Goal: Complete Application Form: Complete application form

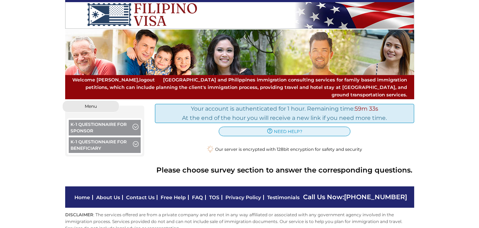
click at [90, 140] on button "K-1 Questionnaire for Beneficiary" at bounding box center [105, 146] width 72 height 17
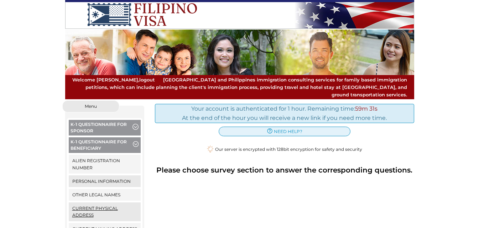
scroll to position [71, 0]
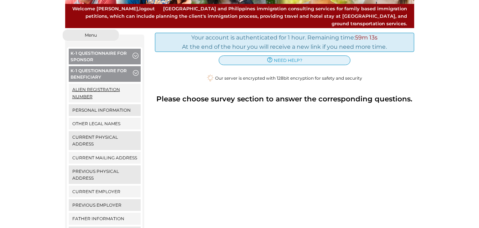
click at [104, 84] on link "Alien Registration Number" at bounding box center [105, 93] width 72 height 19
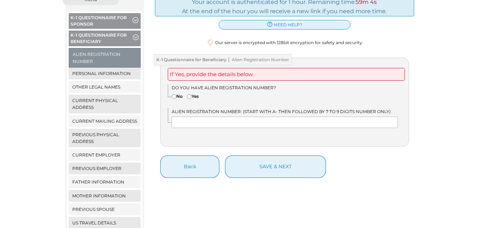
scroll to position [71, 0]
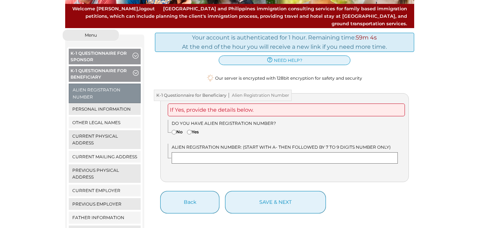
click at [219, 153] on input "text" at bounding box center [285, 158] width 226 height 11
type input "N"
click at [174, 130] on input"] "No" at bounding box center [174, 132] width 5 height 5
radio input"] "true"
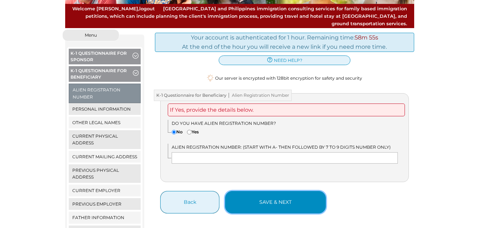
click at [277, 197] on button "save & next" at bounding box center [275, 202] width 101 height 22
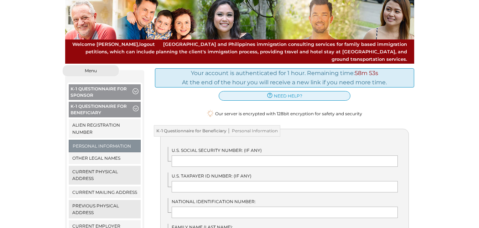
scroll to position [71, 0]
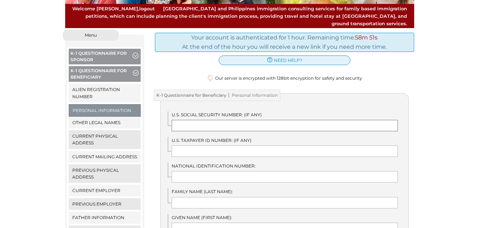
click at [240, 120] on input "text" at bounding box center [285, 125] width 226 height 11
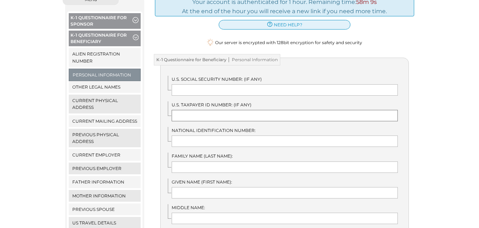
click at [201, 110] on input "text" at bounding box center [285, 115] width 226 height 11
click at [201, 136] on input "text" at bounding box center [285, 141] width 226 height 11
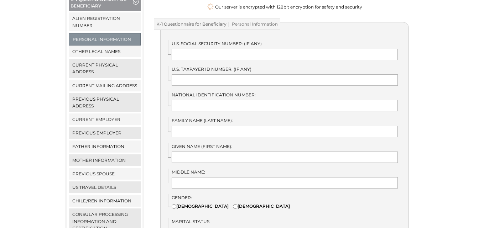
click at [92, 127] on link "Previous Employer" at bounding box center [105, 133] width 72 height 12
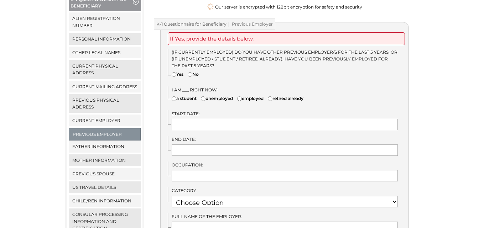
scroll to position [107, 0]
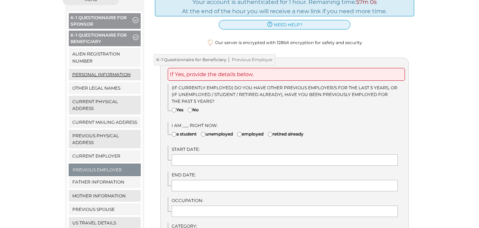
click at [111, 69] on link "Personal Information" at bounding box center [105, 75] width 72 height 12
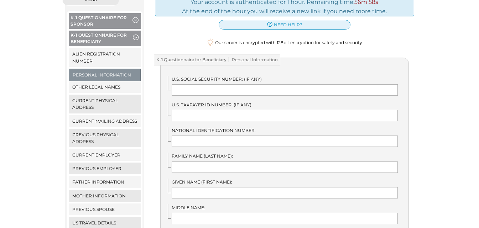
scroll to position [143, 0]
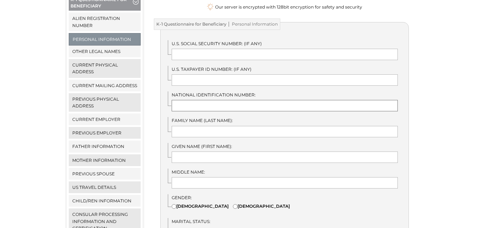
click at [235, 102] on input "text" at bounding box center [285, 105] width 226 height 11
click at [242, 126] on input "text" at bounding box center [285, 131] width 226 height 11
type input "R"
type input "ABO-ABO"
type input "R"
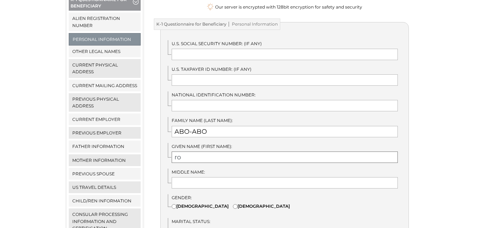
type input "r"
type input "Rosemarie"
drag, startPoint x: 242, startPoint y: 124, endPoint x: 132, endPoint y: 120, distance: 110.2
type input "Abo-Abo"
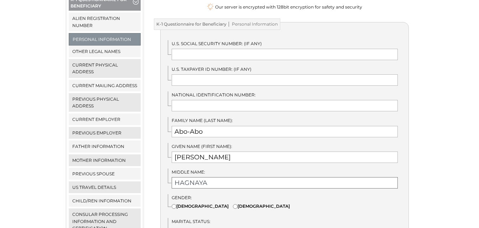
type input "HAGNAYA"
type input "ABO-ABO"
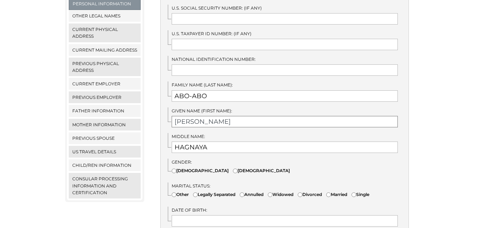
scroll to position [214, 0]
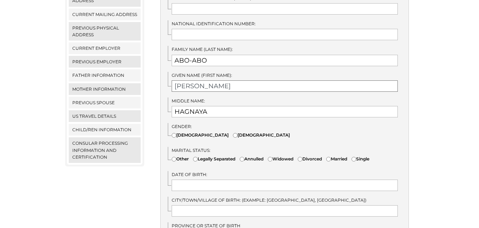
type input "[PERSON_NAME]"
click at [233, 133] on input"] "[DEMOGRAPHIC_DATA]" at bounding box center [235, 135] width 5 height 5
radio input"] "true"
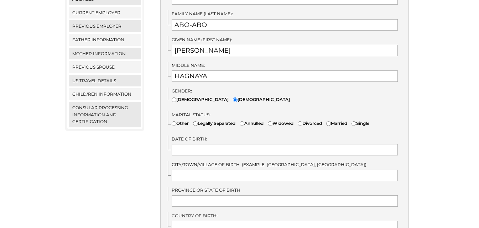
click at [356, 122] on input"] "Single" at bounding box center [354, 124] width 5 height 5
radio input"] "true"
click at [252, 144] on input "text" at bounding box center [285, 149] width 226 height 11
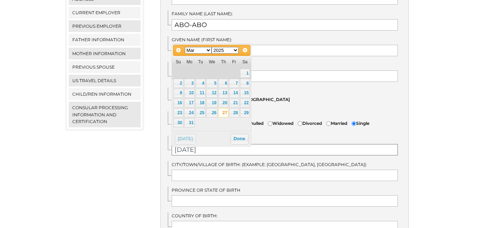
type input "03/27/2025"
click at [234, 50] on select "1900 1901 1902 1903 1904 1905 1906 1907 1908 1909 1910 1911 1912 1913 1914 1915…" at bounding box center [225, 50] width 27 height 7
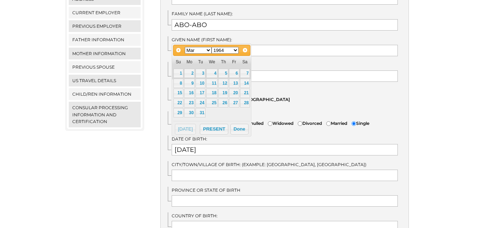
click at [297, 136] on label "Date of Birth:" at bounding box center [285, 139] width 226 height 7
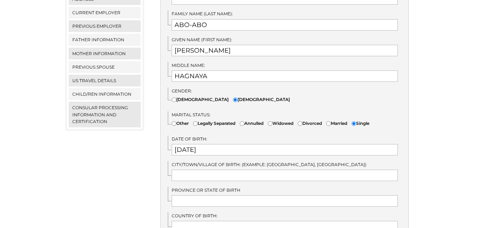
scroll to position [285, 0]
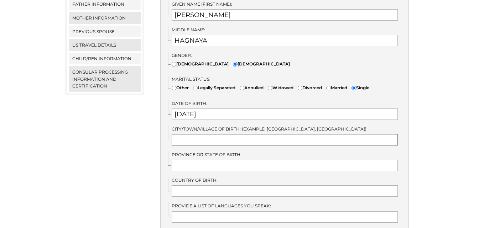
click at [209, 134] on input "text" at bounding box center [285, 139] width 226 height 11
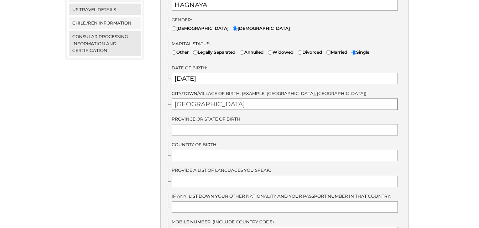
type input "LAS PIÑAS CITY"
type input "NCR"
type input "PHILIPPINES"
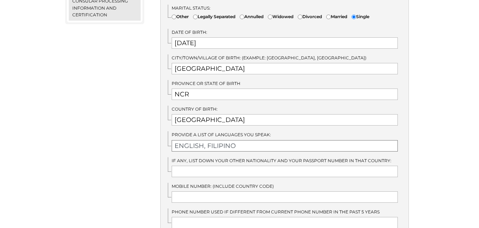
scroll to position [428, 0]
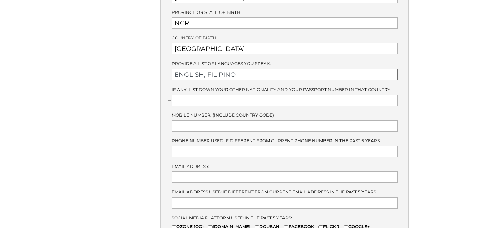
type input "ENGLISH, FILIPINO"
click at [214, 120] on input "text" at bounding box center [285, 125] width 226 height 11
type input "4258917626"
type input "docs@raintownrealty.com"
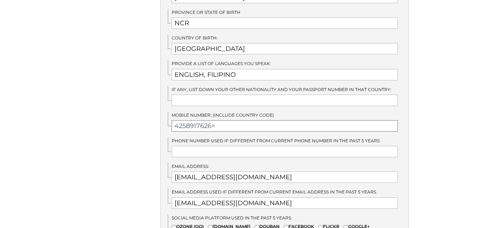
type input "="
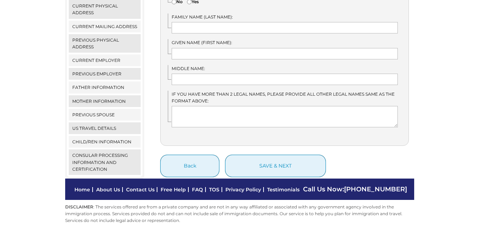
scroll to position [130, 0]
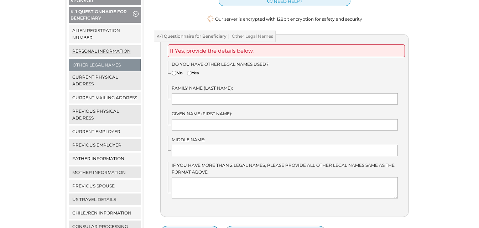
click at [106, 45] on link "Personal Information" at bounding box center [105, 51] width 72 height 12
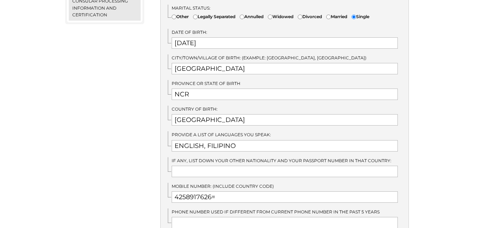
scroll to position [463, 0]
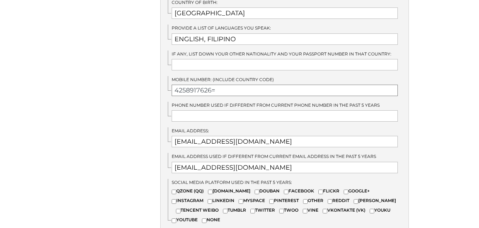
drag, startPoint x: 217, startPoint y: 83, endPoint x: 154, endPoint y: 83, distance: 63.1
type input "="
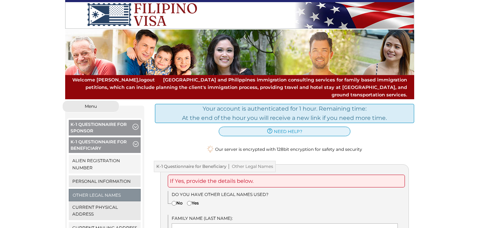
scroll to position [36, 0]
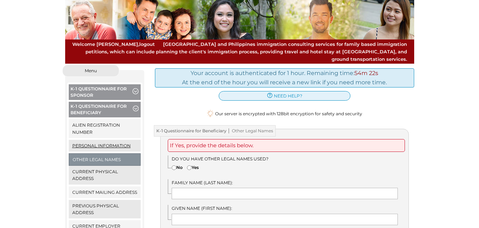
click at [103, 140] on link "Personal Information" at bounding box center [105, 146] width 72 height 12
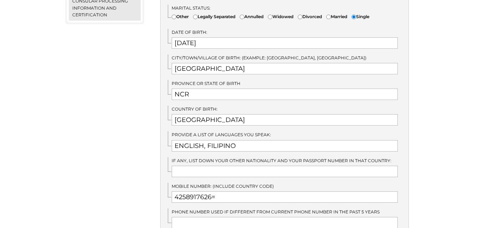
scroll to position [428, 0]
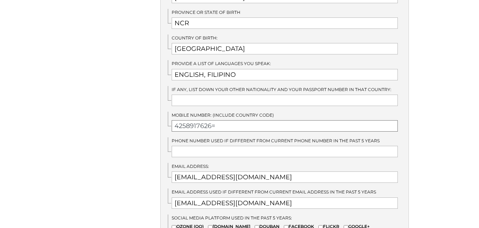
drag, startPoint x: 217, startPoint y: 119, endPoint x: 152, endPoint y: 118, distance: 64.9
click at [152, 118] on div "Your account is authenticated for 1 hour. Remaining time: 54m 17s At the end of…" at bounding box center [285, 5] width 270 height 665
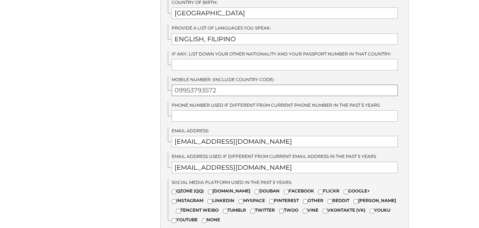
type input "09953793572"
drag, startPoint x: 261, startPoint y: 134, endPoint x: 174, endPoint y: 134, distance: 86.6
click at [174, 136] on input "[EMAIL_ADDRESS][DOMAIN_NAME]" at bounding box center [285, 141] width 226 height 11
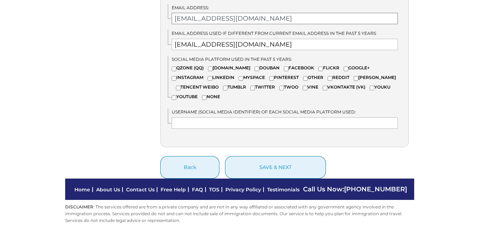
scroll to position [515, 0]
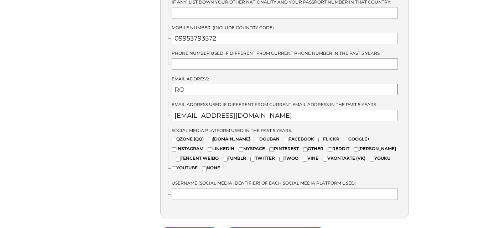
type input "R"
drag, startPoint x: 286, startPoint y: 85, endPoint x: 170, endPoint y: 83, distance: 116.6
click at [170, 83] on div "Email Address: [EMAIL_ADDRESS][DOMAIN_NAME]" at bounding box center [288, 86] width 241 height 20
type input "[EMAIL_ADDRESS][DOMAIN_NAME]"
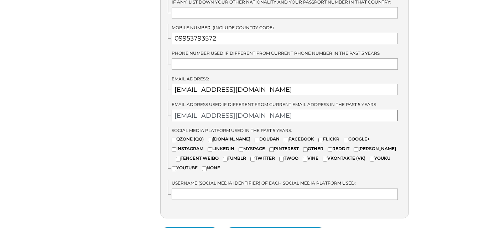
drag, startPoint x: 265, startPoint y: 107, endPoint x: 159, endPoint y: 105, distance: 106.6
paste input "[EMAIL_ADDRESS]"
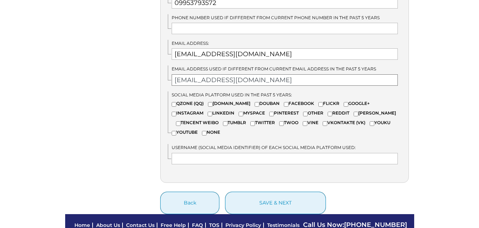
type input "[EMAIL_ADDRESS][DOMAIN_NAME]"
click at [284, 102] on input"] "FACEBOOK" at bounding box center [286, 104] width 5 height 5
checkbox input"] "true"
click at [176, 112] on input"] "INSTAGRAM" at bounding box center [174, 114] width 5 height 5
checkbox input"] "true"
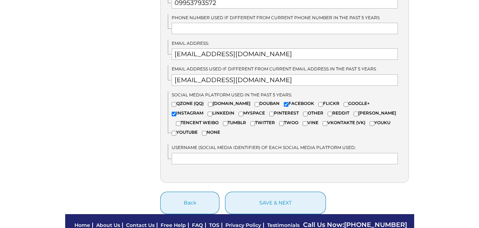
scroll to position [587, 0]
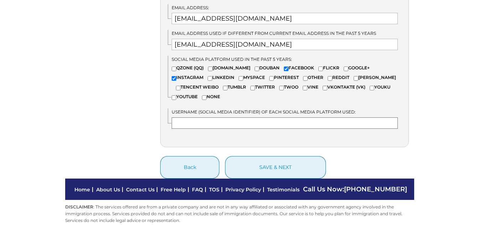
click at [242, 118] on input "text" at bounding box center [285, 123] width 226 height 11
type input "r"
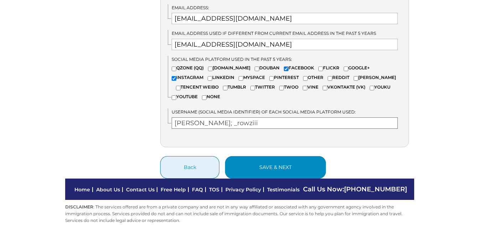
type input "[PERSON_NAME]; _rowziii"
click at [267, 159] on button "save & next" at bounding box center [275, 167] width 101 height 22
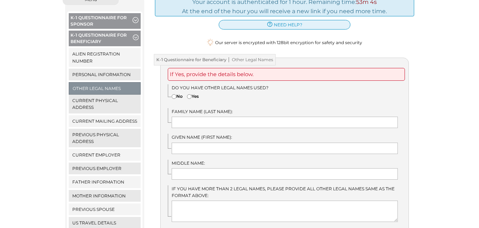
scroll to position [143, 0]
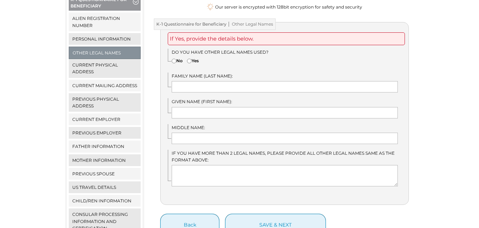
click at [176, 57] on label "No" at bounding box center [177, 60] width 11 height 7
click at [176, 59] on input"] "No" at bounding box center [174, 61] width 5 height 5
radio input"] "true"
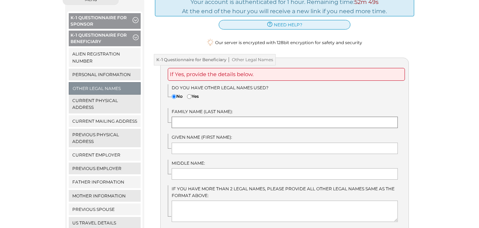
click at [206, 117] on input "text" at bounding box center [285, 122] width 226 height 11
type input "Abo-Abo"
type input "Rosemarie"
click at [211, 169] on input "text" at bounding box center [285, 174] width 226 height 11
type input "Hagnaya"
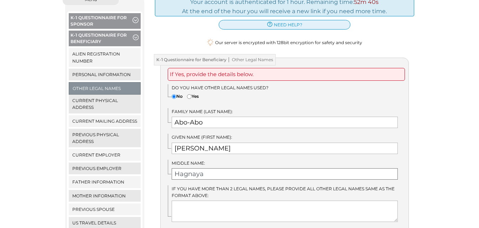
scroll to position [143, 0]
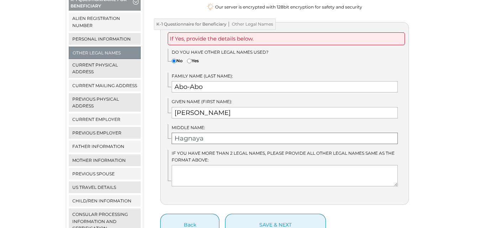
drag, startPoint x: 214, startPoint y: 134, endPoint x: 153, endPoint y: 134, distance: 61.3
click at [153, 134] on div "Your account is authenticated for 1 hour. Remaining time: 52m 38s At the end of…" at bounding box center [285, 98] width 270 height 280
drag, startPoint x: 215, startPoint y: 105, endPoint x: 176, endPoint y: 97, distance: 40.1
click at [166, 104] on div "If Yes, provide the details below. Do you have other legal names used? No Yes F…" at bounding box center [284, 113] width 249 height 183
drag, startPoint x: 194, startPoint y: 81, endPoint x: 164, endPoint y: 88, distance: 30.5
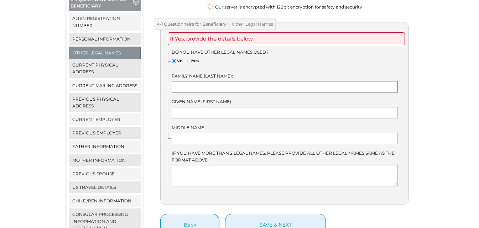
click at [159, 79] on div "K-1 Questionnaire for Beneficiary Other Legal Names If Yes, provide the details…" at bounding box center [285, 129] width 260 height 215
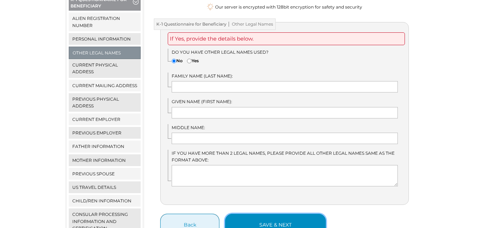
click at [261, 214] on button "save & next" at bounding box center [275, 225] width 101 height 22
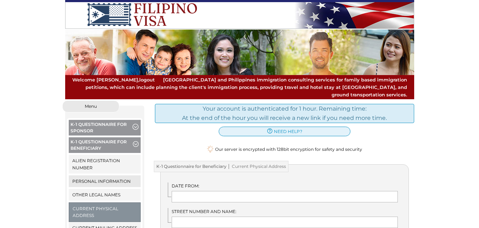
scroll to position [107, 0]
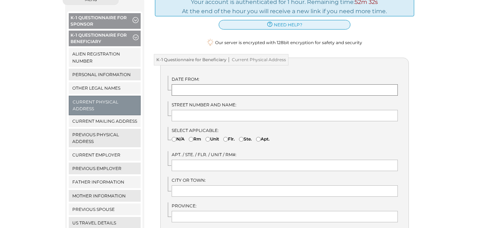
click at [203, 85] on input "text" at bounding box center [285, 89] width 226 height 11
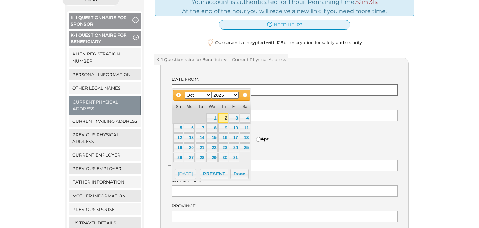
scroll to position [143, 0]
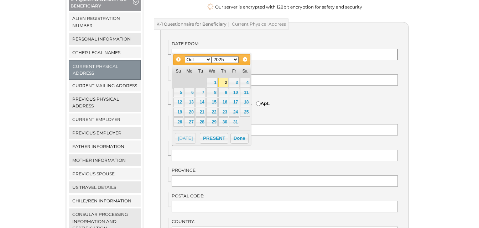
click at [267, 49] on input "text" at bounding box center [285, 54] width 226 height 11
click at [210, 61] on select "Jan Feb Mar Apr May Jun Jul Aug Sep Oct Nov Dec" at bounding box center [198, 59] width 27 height 7
click at [230, 60] on select "1900 1901 1902 1903 1904 1905 1906 1907 1908 1909 1910 1911 1912 1913 1914 1915…" at bounding box center [225, 59] width 27 height 7
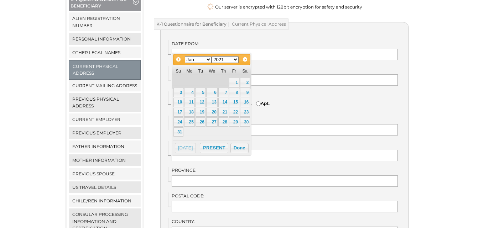
click at [300, 97] on div "Select Applicable: N/A Rm Unit" at bounding box center [288, 101] width 241 height 18
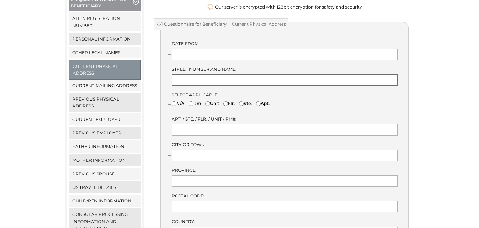
click at [217, 74] on input "text" at bounding box center [285, 79] width 226 height 11
click at [209, 49] on input "text" at bounding box center [285, 54] width 226 height 11
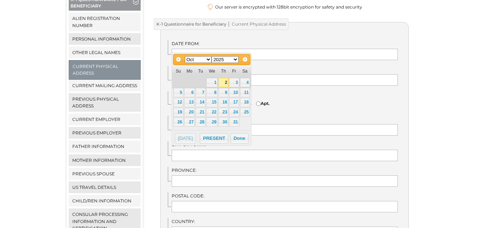
click at [205, 60] on select "Jan Feb Mar Apr May Jun [DATE] Aug Sep Oct Nov Dec" at bounding box center [198, 59] width 27 height 7
click at [179, 104] on link "12" at bounding box center [179, 102] width 10 height 9
type input "01/12/2025"
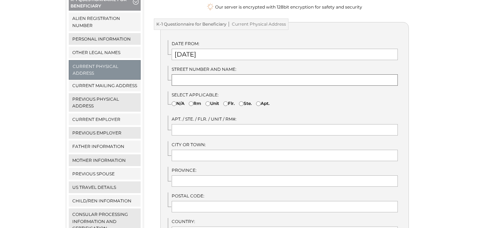
click at [209, 74] on input "text" at bounding box center [285, 79] width 226 height 11
type input "B27 L36 COURTYARDS"
click at [209, 124] on input "text" at bounding box center [285, 129] width 226 height 11
click at [189, 150] on input "text" at bounding box center [285, 155] width 226 height 11
type input "TRECE MARTIRES CITY"
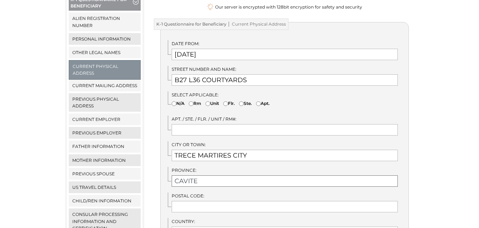
type input "CAVITE"
type input "4109"
click at [260, 74] on input "B27 L36 COURTYARDS" at bounding box center [285, 79] width 226 height 11
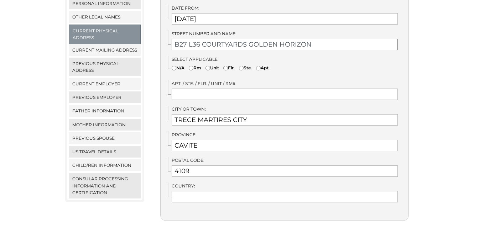
type input "B27 L36 COURTYARDS GOLDEN HORIZON"
click at [175, 66] on input"] "N/A" at bounding box center [174, 68] width 5 height 5
radio input"] "true"
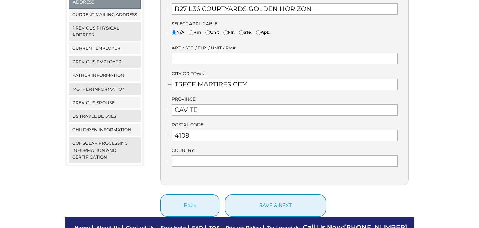
scroll to position [250, 0]
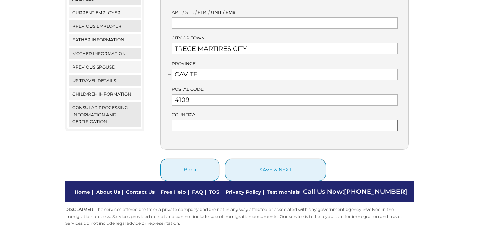
click at [194, 120] on input "text" at bounding box center [285, 125] width 226 height 11
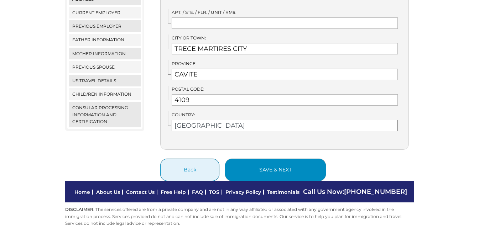
type input "[GEOGRAPHIC_DATA]"
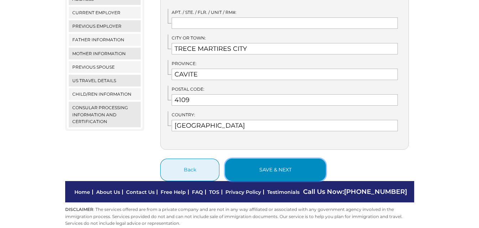
click at [290, 163] on button "save & next" at bounding box center [275, 170] width 101 height 22
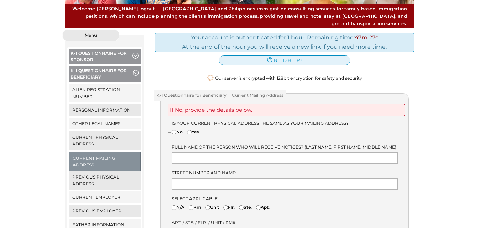
scroll to position [107, 0]
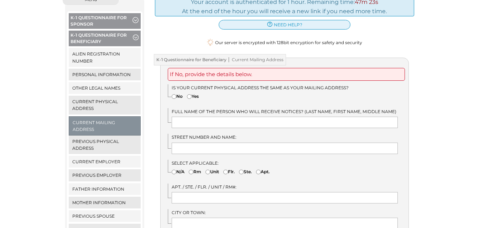
click at [190, 94] on input"] "Yes" at bounding box center [189, 96] width 5 height 5
radio input"] "true"
click at [203, 117] on input "text" at bounding box center [285, 122] width 226 height 11
type input "O"
type input "[PERSON_NAME]"
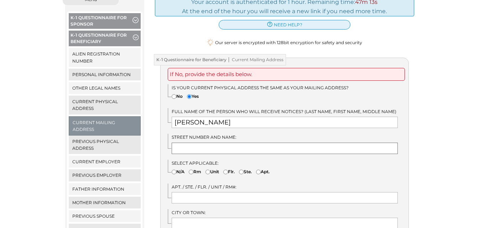
type input "[STREET_ADDRESS]"
type input "[GEOGRAPHIC_DATA]"
type input "WA"
type input "98178"
type input "[GEOGRAPHIC_DATA]"
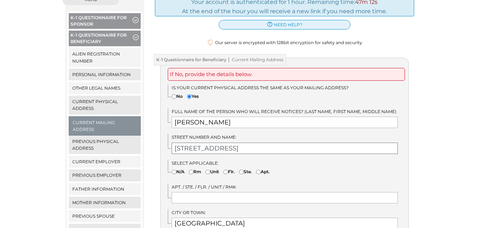
drag, startPoint x: 236, startPoint y: 138, endPoint x: 142, endPoint y: 142, distance: 93.8
click at [144, 142] on div "Menu Close menu K-1 Questionnaire for Sponsor Alien Registration Number Persona…" at bounding box center [240, 175] width 360 height 363
type input "b"
type input "B27 L36 COURTYARDS GOLDEN HORIZON"
click at [173, 170] on input"] "N/A" at bounding box center [174, 172] width 5 height 5
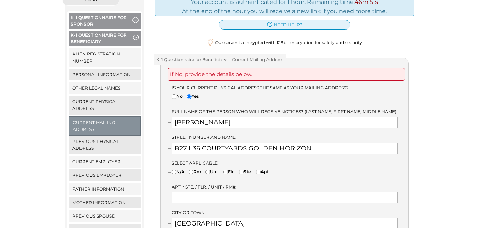
radio input"] "true"
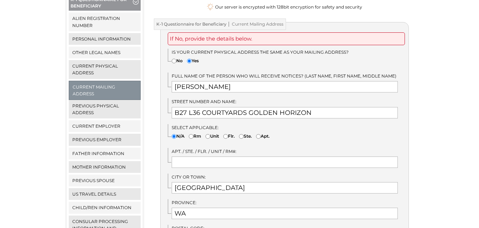
scroll to position [178, 0]
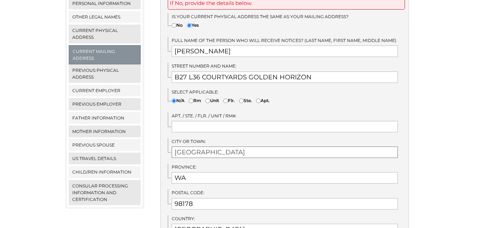
drag, startPoint x: 208, startPoint y: 148, endPoint x: 179, endPoint y: 143, distance: 29.6
click at [179, 147] on input "[GEOGRAPHIC_DATA]" at bounding box center [285, 152] width 226 height 11
type input "S"
type input "TRECE MARTIRES CITY"
type input "CAVITE"
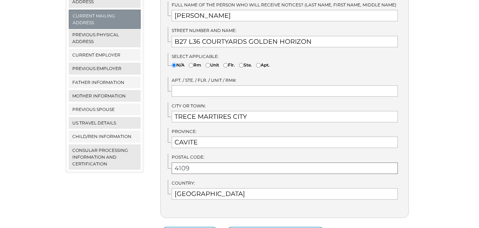
scroll to position [250, 0]
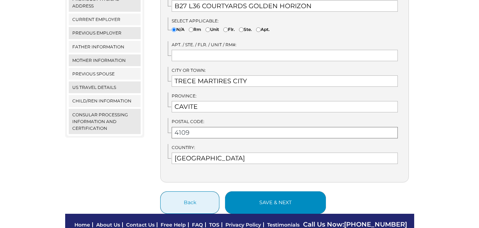
type input "4109"
click at [261, 192] on button "save & next" at bounding box center [275, 203] width 101 height 22
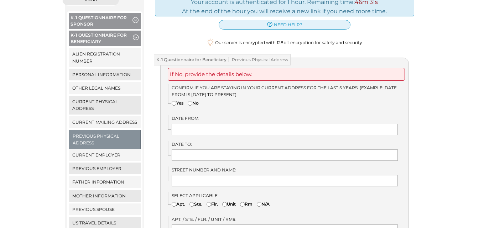
scroll to position [143, 0]
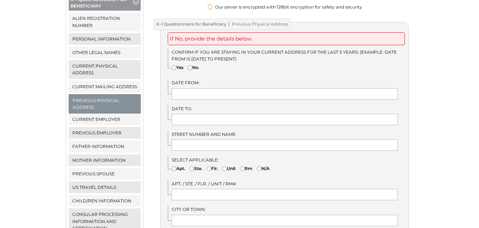
click at [192, 66] on input"] "No" at bounding box center [190, 68] width 5 height 5
radio input"] "true"
click at [202, 88] on input "text" at bounding box center [285, 93] width 226 height 11
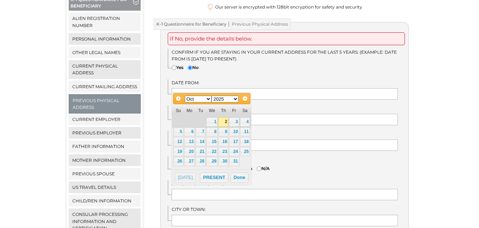
click at [206, 100] on select "Jan Feb Mar Apr May Jun [DATE] Aug Sep Oct Nov Dec" at bounding box center [198, 99] width 27 height 7
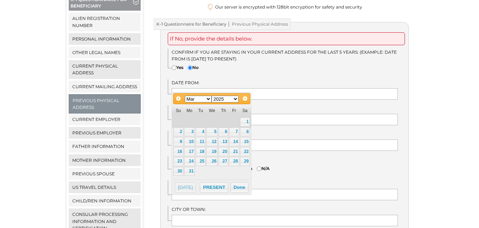
click at [232, 99] on select "1900 1901 1902 1903 1904 1905 1906 1907 1908 1909 1910 1911 1912 1913 1914 1915…" at bounding box center [225, 99] width 27 height 7
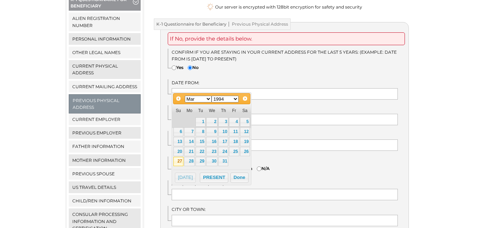
click at [180, 162] on link "27" at bounding box center [179, 161] width 10 height 9
type input "03/27/1994"
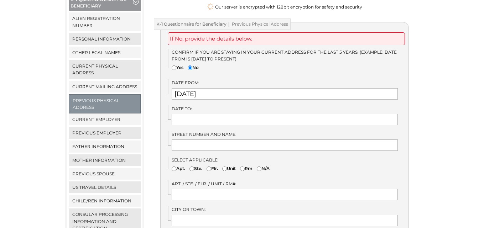
scroll to position [178, 0]
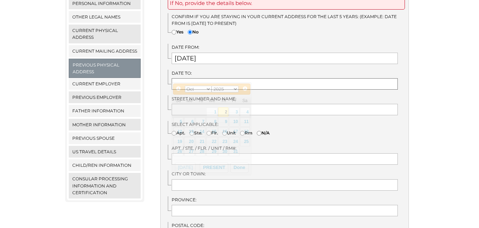
drag, startPoint x: 222, startPoint y: 77, endPoint x: 222, endPoint y: 84, distance: 6.8
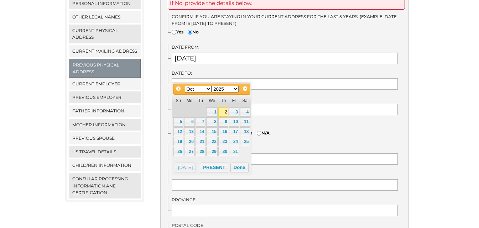
click at [210, 89] on select "Jan Feb Mar Apr May Jun Jul Aug Sep Oct Nov Dec" at bounding box center [198, 89] width 27 height 7
click at [232, 89] on select "1900 1901 1902 1903 1904 1905 1906 1907 1908 1909 1910 1911 1912 1913 1914 1915…" at bounding box center [225, 89] width 27 height 7
click at [236, 89] on select "1900 1901 1902 1903 1904 1905 1906 1907 1908 1909 1910 1911 1912 1913 1914 1915…" at bounding box center [225, 89] width 27 height 7
click at [210, 89] on select "Jan Feb Mar Apr May Jun Jul Aug Sep Oct Nov Dec" at bounding box center [198, 89] width 27 height 7
click at [235, 89] on select "1900 1901 1902 1903 1904 1905 1906 1907 1908 1909 1910 1911 1912 1913 1914 1915…" at bounding box center [225, 89] width 27 height 7
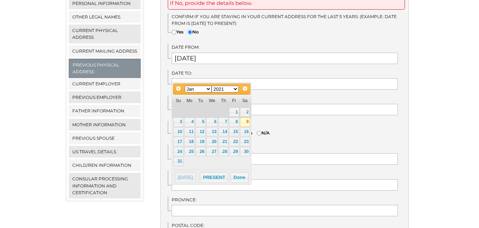
click at [242, 123] on link "9" at bounding box center [245, 122] width 10 height 9
type input "01/09/2021"
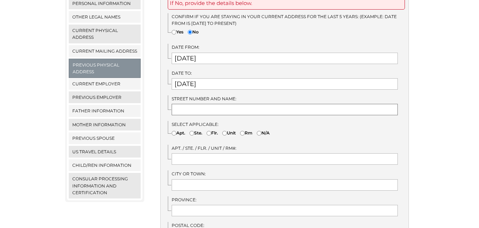
click at [241, 104] on input "text" at bounding box center [285, 109] width 226 height 11
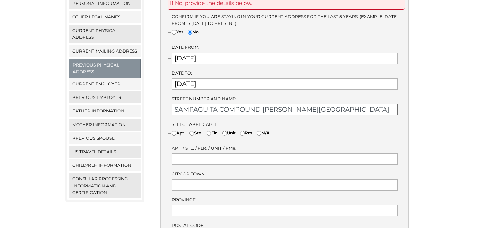
type input "SAMPAGUITA COMPOUND PILAR VILLAGE"
type input "LAS PINAS CITY"
click at [174, 131] on input"] "Apt." at bounding box center [174, 133] width 5 height 5
radio input"] "true"
click at [174, 131] on input"] "Apt." at bounding box center [174, 133] width 5 height 5
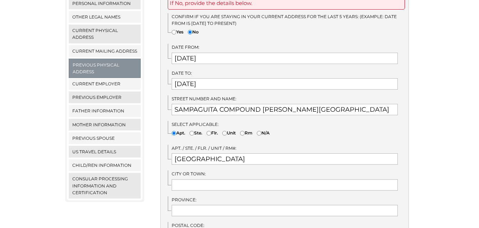
click at [262, 131] on input"] "N/A" at bounding box center [259, 133] width 5 height 5
radio input"] "true"
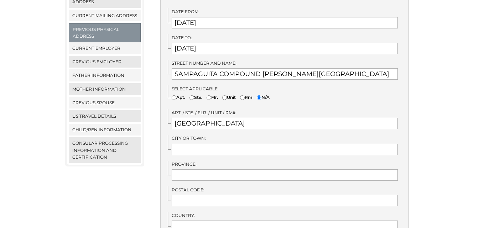
scroll to position [250, 0]
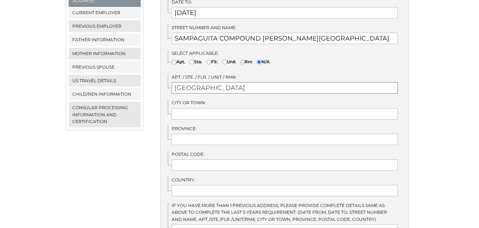
drag, startPoint x: 235, startPoint y: 80, endPoint x: 159, endPoint y: 80, distance: 75.2
click at [159, 80] on div "K-1 Questionnaire for Beneficiary Previous Physical Address If No, provide the …" at bounding box center [285, 162] width 260 height 495
click at [192, 109] on input "text" at bounding box center [285, 113] width 226 height 11
paste input "LAS PINAS CITY"
type input "LAS PINAS CITY"
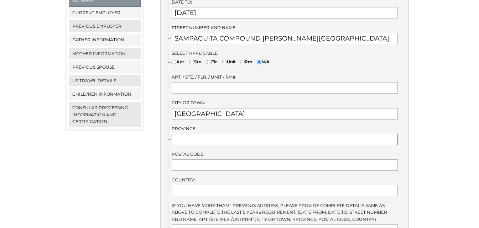
click at [201, 135] on input "text" at bounding box center [285, 139] width 226 height 11
type input "METRO MANILA"
type input "1750"
click at [214, 185] on input "text" at bounding box center [285, 190] width 226 height 11
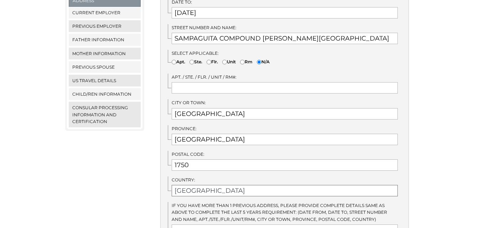
type input "PHILIPPINES"
click at [424, 152] on div "We detected that you recently logged in a different window. Please close this w…" at bounding box center [239, 130] width 479 height 559
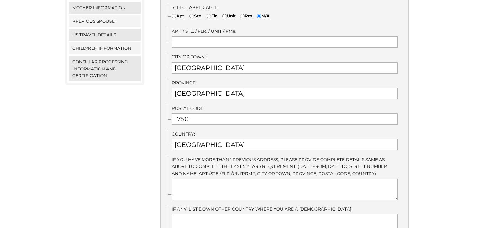
scroll to position [474, 0]
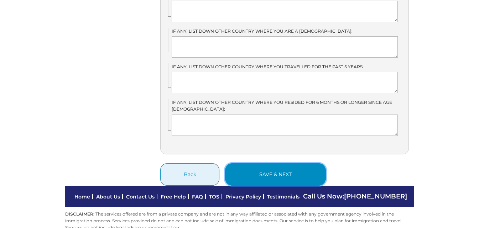
click at [265, 164] on button "save & next" at bounding box center [275, 175] width 101 height 22
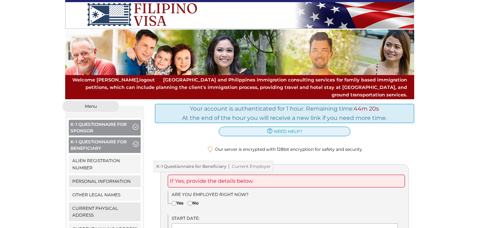
scroll to position [107, 0]
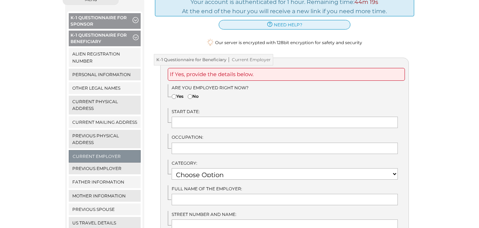
click at [176, 94] on input"] "Yes" at bounding box center [174, 96] width 5 height 5
radio input"] "true"
click at [198, 117] on input "text" at bounding box center [285, 122] width 226 height 11
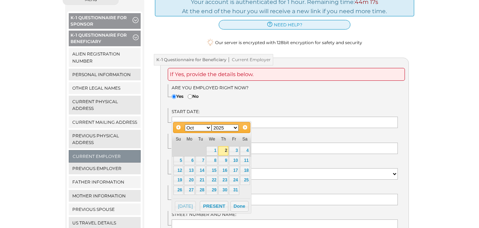
click at [208, 129] on select "Jan Feb Mar Apr May Jun [DATE] Aug Sep Oct Nov Dec" at bounding box center [198, 128] width 27 height 7
click at [202, 128] on select "Jan Feb Mar Apr May Jun [DATE] Aug Sep Oct Nov Dec" at bounding box center [198, 128] width 27 height 7
click at [225, 130] on select "1900 1901 1902 1903 1904 1905 1906 1907 1908 1909 1910 1911 1912 1913 1914 1915…" at bounding box center [225, 128] width 27 height 7
click at [242, 182] on link "26" at bounding box center [245, 180] width 10 height 9
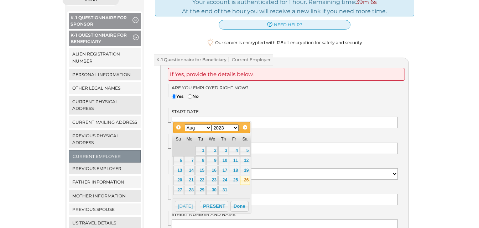
type input "08/26/2023"
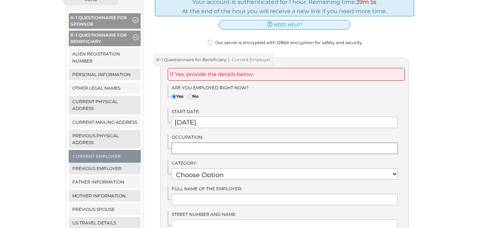
click at [210, 146] on input "text" at bounding box center [285, 148] width 226 height 11
type input "VIRTUAL ASSISTANT"
click at [239, 169] on select "Choose Option RELIGIOUS VOCATION RETIRED PHYSICAL SCIENCES NOT EMPLOYED NATURAL…" at bounding box center [285, 174] width 226 height 11
select select "22"
click at [172, 169] on select "Choose Option RELIGIOUS VOCATION RETIRED PHYSICAL SCIENCES NOT EMPLOYED NATURAL…" at bounding box center [285, 174] width 226 height 11
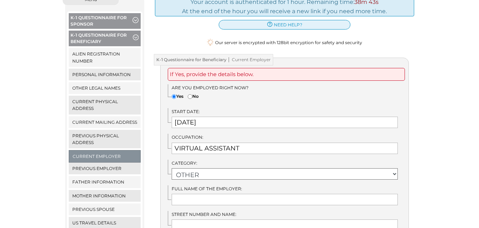
scroll to position [178, 0]
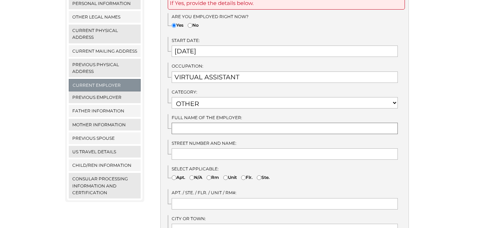
click at [207, 123] on input "text" at bounding box center [285, 128] width 226 height 11
type input "MYOUTDESK"
type input "NO PHYSICAL OFFICE ADDRESS"
click at [197, 174] on label "N/A" at bounding box center [196, 177] width 13 height 7
click at [194, 176] on input"] "N/A" at bounding box center [192, 178] width 5 height 5
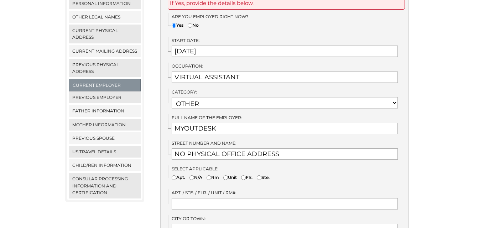
radio input"] "true"
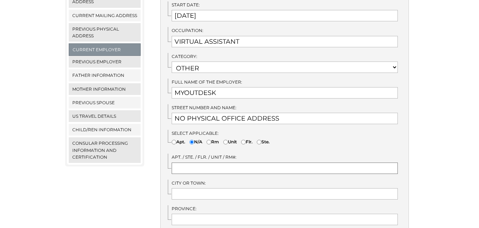
click at [197, 164] on input "text" at bounding box center [285, 168] width 226 height 11
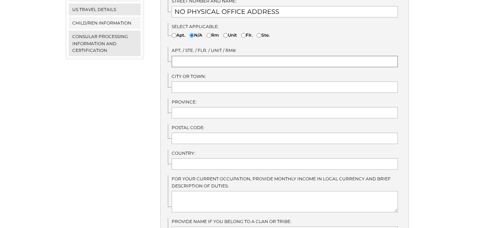
scroll to position [428, 0]
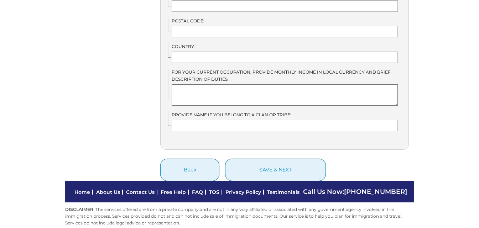
click at [272, 93] on textarea at bounding box center [285, 94] width 226 height 21
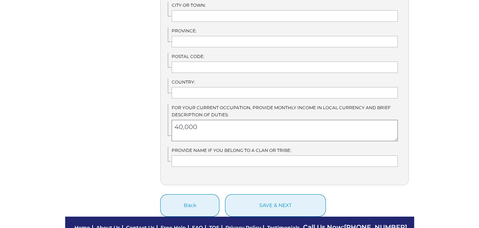
click at [175, 121] on textarea "40,000" at bounding box center [285, 130] width 226 height 21
click at [229, 120] on textarea "PHP40,000" at bounding box center [285, 130] width 226 height 21
drag, startPoint x: 274, startPoint y: 120, endPoint x: 216, endPoint y: 124, distance: 58.2
click at [216, 124] on textarea "PHP40,000, Administrative live" at bounding box center [285, 130] width 226 height 21
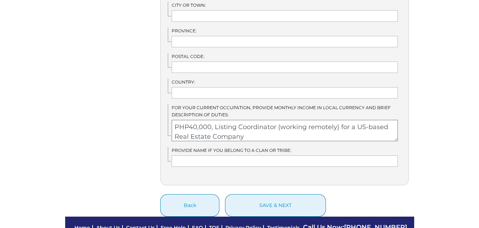
scroll to position [430, 0]
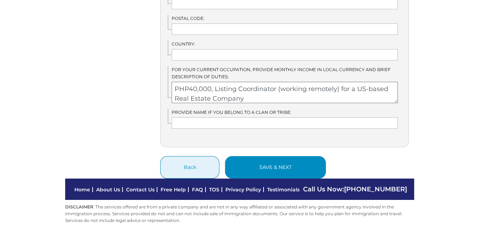
type textarea "PHP40,000, Listing Coordinator (working remotely) for a US-based Real Estate Co…"
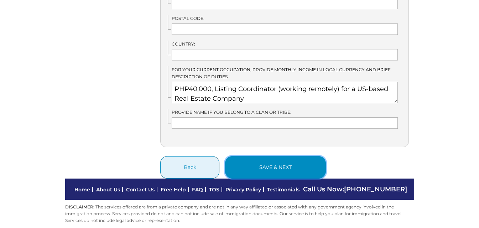
click at [253, 160] on button "save & next" at bounding box center [275, 167] width 101 height 22
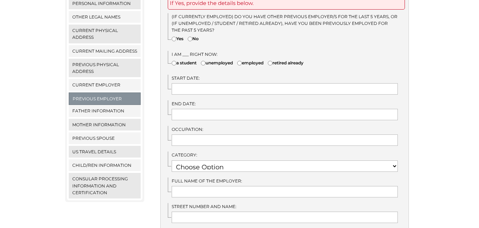
scroll to position [143, 0]
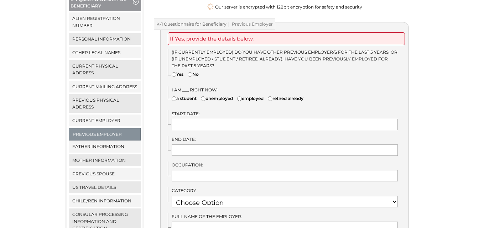
click at [175, 72] on input"] "Yes" at bounding box center [174, 74] width 5 height 5
radio input"] "true"
click at [242, 97] on input"] "employed" at bounding box center [239, 99] width 5 height 5
radio input"] "true"
click at [201, 119] on input "text" at bounding box center [285, 124] width 226 height 11
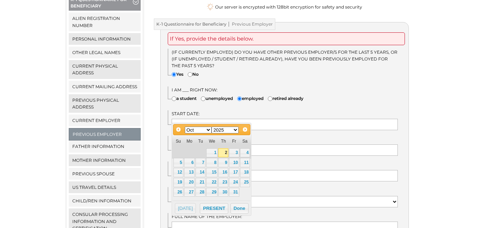
click at [209, 130] on select "Jan Feb Mar Apr May Jun [DATE] Aug Sep Oct Nov Dec" at bounding box center [198, 130] width 27 height 7
click at [185, 127] on select "Jan Feb Mar Apr May Jun [DATE] Aug Sep Oct Nov Dec" at bounding box center [198, 130] width 27 height 7
click at [235, 130] on select "1900 1901 1902 1903 1904 1905 1906 1907 1908 1909 1910 1911 1912 1913 1914 1915…" at bounding box center [225, 130] width 27 height 7
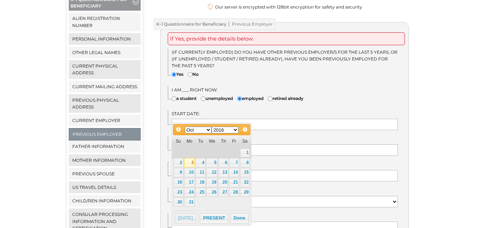
click at [190, 163] on link "3" at bounding box center [189, 162] width 11 height 9
type input "[DATE]"
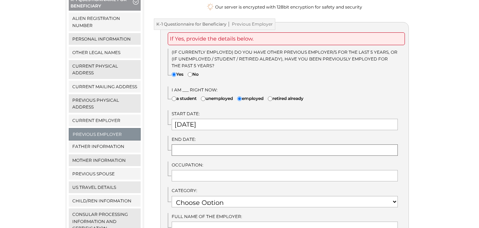
click at [217, 148] on input "text" at bounding box center [285, 150] width 226 height 11
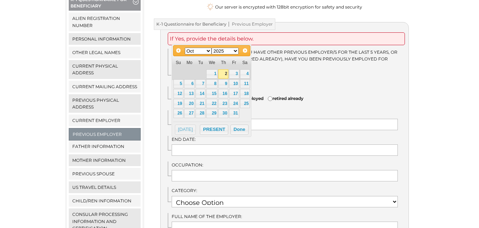
click at [208, 52] on select "Jan Feb Mar Apr May Jun [DATE] Aug Sep Oct Nov Dec" at bounding box center [198, 51] width 27 height 7
click at [201, 114] on link "30" at bounding box center [201, 113] width 10 height 9
type input "[DATE]"
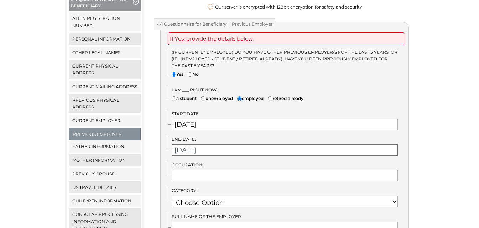
click at [219, 145] on input "[DATE]" at bounding box center [285, 150] width 226 height 11
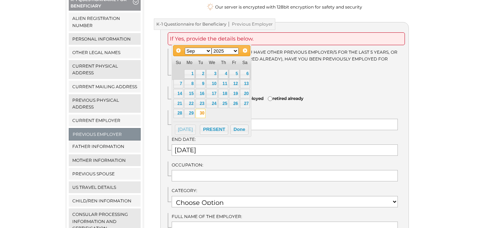
click at [233, 51] on select "1900 1901 1902 1903 1904 1905 1906 1907 1908 1909 1910 1911 1912 1913 1914 1915…" at bounding box center [225, 51] width 27 height 7
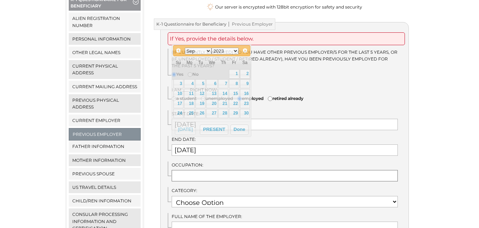
click at [222, 170] on input "text" at bounding box center [285, 175] width 226 height 11
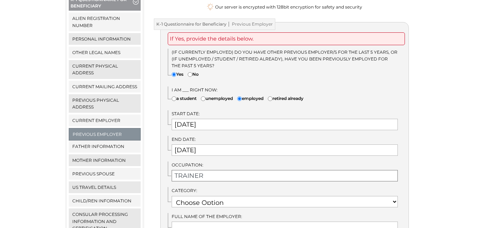
scroll to position [214, 0]
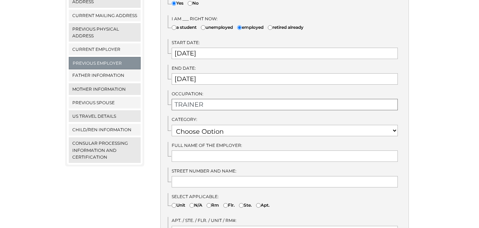
type input "TRAINER"
click at [219, 125] on select "Choose Option RETIRED RESEARCH RELIGIOUS VOCATION PHYSICAL SCIENCES NOT EMPLOYE…" at bounding box center [285, 130] width 226 height 11
select select "22"
click at [172, 125] on select "Choose Option RETIRED RESEARCH RELIGIOUS VOCATION PHYSICAL SCIENCES NOT EMPLOYE…" at bounding box center [285, 130] width 226 height 11
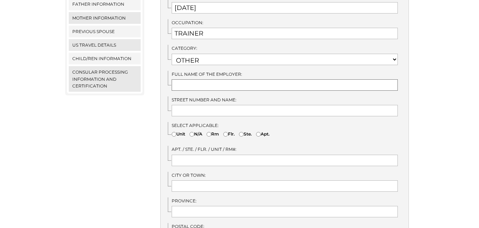
click at [206, 80] on input "text" at bounding box center [285, 84] width 226 height 11
type input "CONCENTRIX"
click at [205, 105] on input "text" at bounding box center [285, 110] width 226 height 11
click at [176, 105] on input "NORTHGATE" at bounding box center [285, 110] width 226 height 11
drag, startPoint x: 248, startPoint y: 103, endPoint x: 142, endPoint y: 103, distance: 105.5
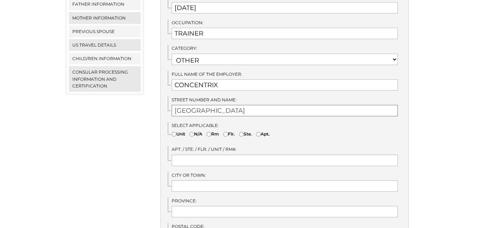
click at [142, 103] on div "Menu Close menu K-1 Questionnaire for Sponsor Alien Registration Number Persona…" at bounding box center [240, 200] width 360 height 771
type input "NORTHGAT ALABANG, MUNTINLUPA CITY"
click at [194, 132] on input"] "N/A" at bounding box center [192, 134] width 5 height 5
radio input"] "true"
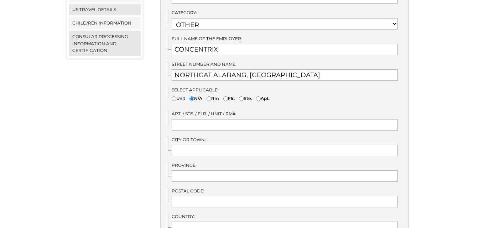
scroll to position [356, 0]
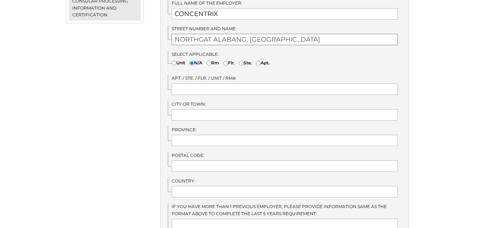
drag, startPoint x: 323, startPoint y: 31, endPoint x: 245, endPoint y: 31, distance: 78.8
click at [245, 34] on input "NORTHGAT ALABANG, MUNTINLUPA CITY" at bounding box center [285, 39] width 226 height 11
type input "NORTHGAT ALABANG"
click at [215, 110] on input "text" at bounding box center [285, 114] width 226 height 11
paste input ", MUNTINLUPA CITY"
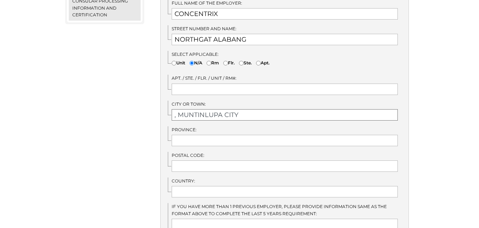
drag, startPoint x: 177, startPoint y: 105, endPoint x: 162, endPoint y: 108, distance: 15.2
click at [161, 110] on div "If Yes, provide the details below. (IF currently employed) Do you have other pr…" at bounding box center [284, 145] width 249 height 675
type input "MUNTINLUPA CITY"
type input "METRO MANILA"
type input "1781"
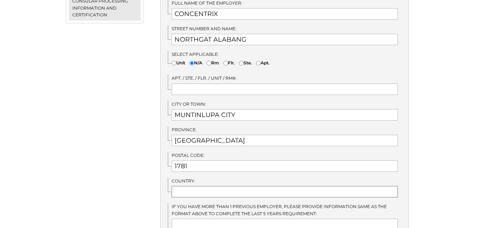
click at [195, 186] on input "text" at bounding box center [285, 191] width 226 height 11
type input "[GEOGRAPHIC_DATA]"
click at [112, 144] on div "Menu Close menu K-1 Questionnaire for Sponsor Alien Registration Number Persona…" at bounding box center [105, 129] width 90 height 771
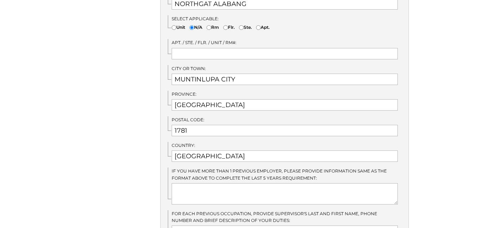
scroll to position [428, 0]
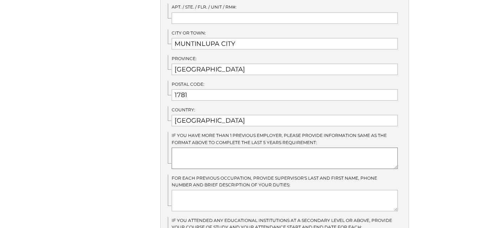
click at [253, 151] on textarea at bounding box center [285, 158] width 226 height 21
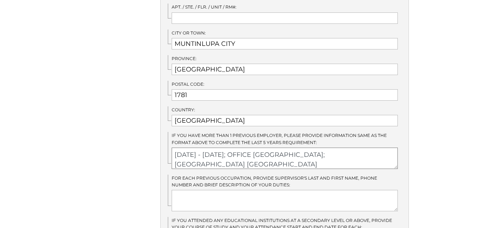
scroll to position [499, 0]
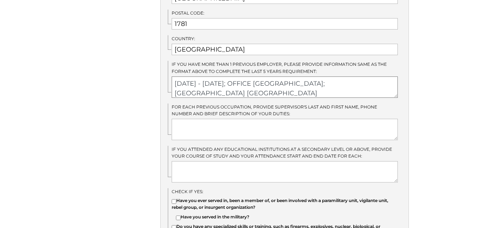
type textarea "06/01/2014 - 09/30/2016; OFFICE ADMIN; PAMPLONA LAS PINAS CITY"
click at [241, 121] on textarea at bounding box center [285, 129] width 226 height 21
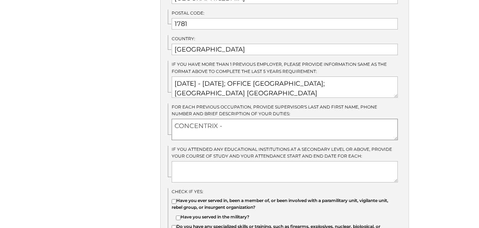
paste textarea "0929-3644956 / 0922-8072375"
click at [226, 119] on textarea "CONCENTRIX - 0929-3644956 / 0922-8072375" at bounding box center [285, 129] width 226 height 21
click at [221, 119] on textarea "CONCENTRIX - 0929-3644956 / 0922-8072375" at bounding box center [285, 129] width 226 height 21
click at [223, 119] on textarea "CONCENTRIX - 0929-3644956 / 0922-8072375" at bounding box center [285, 129] width 226 height 21
type textarea "CONCENTRIX - GAMI 0929-3644956 / 0922-8072375"
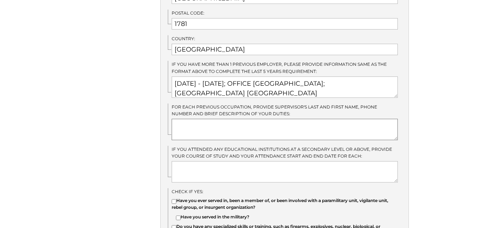
scroll to position [535, 0]
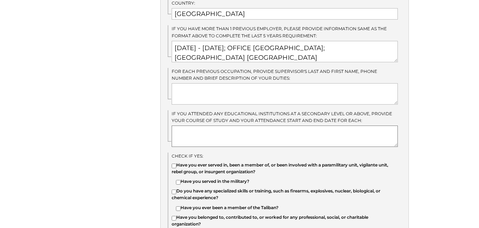
click at [246, 129] on textarea at bounding box center [285, 136] width 226 height 21
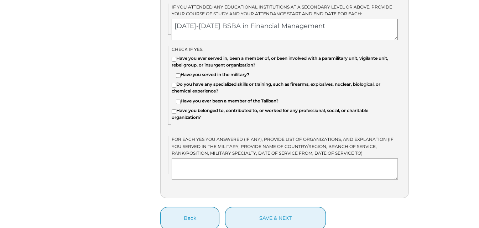
scroll to position [677, 0]
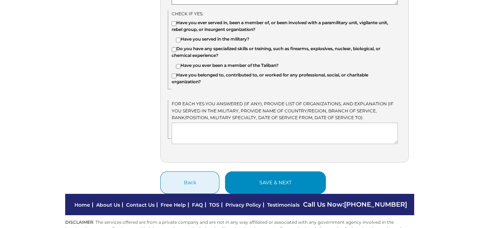
type textarea "2010-2014 BSBA in Financial Management"
click at [272, 172] on button "save & next" at bounding box center [275, 183] width 101 height 22
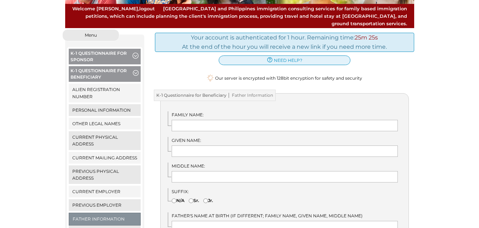
scroll to position [107, 0]
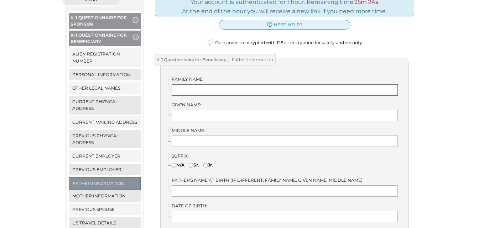
click at [216, 84] on input "text" at bounding box center [285, 89] width 226 height 11
type input "f"
type input "DEOLITO"
drag, startPoint x: 215, startPoint y: 84, endPoint x: 147, endPoint y: 89, distance: 68.6
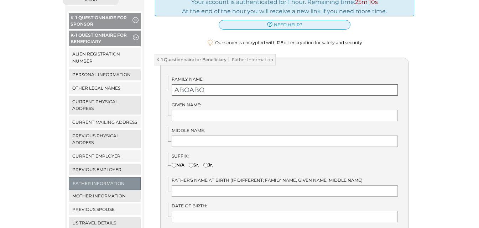
type input "ABOABO"
paste input "DEOLITO"
type input "DEOLITO"
type input "MONIRA"
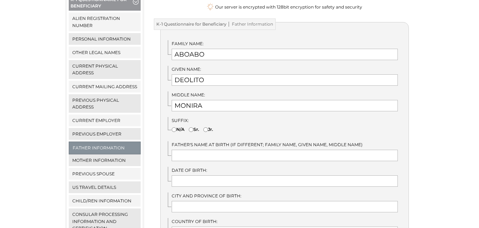
drag, startPoint x: 174, startPoint y: 122, endPoint x: 190, endPoint y: 147, distance: 29.6
click at [174, 128] on input"] "N/A" at bounding box center [174, 130] width 5 height 5
radio input"] "true"
click at [192, 150] on input "text" at bounding box center [285, 155] width 226 height 11
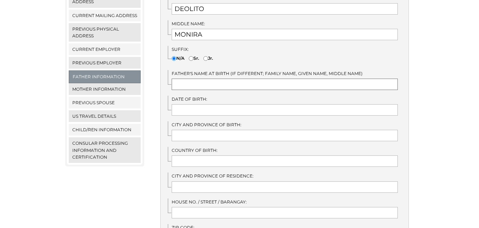
scroll to position [178, 0]
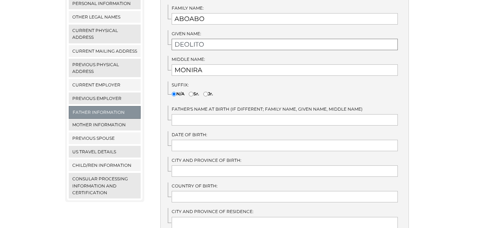
drag, startPoint x: 210, startPoint y: 38, endPoint x: 144, endPoint y: 38, distance: 65.6
click at [144, 38] on div "Menu Close menu K-1 Questionnaire for Sponsor Alien Registration Number Persona…" at bounding box center [240, 192] width 360 height 541
click at [209, 114] on input "text" at bounding box center [285, 119] width 226 height 11
paste input "DEOLITO"
type input "ABOABO, [PERSON_NAME]"
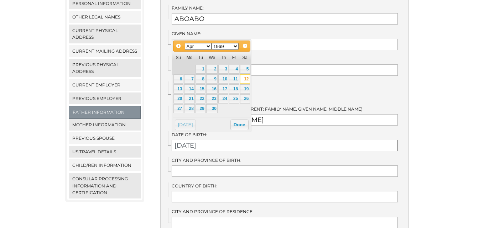
type input "[DATE]"
click at [215, 166] on input "text" at bounding box center [285, 171] width 226 height 11
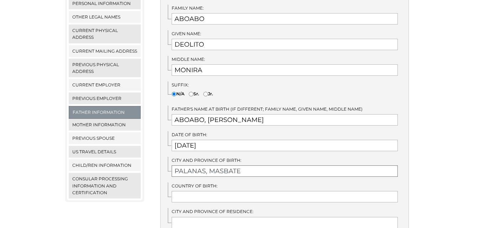
type input "PALANAS, MASBATE"
type input "[GEOGRAPHIC_DATA]"
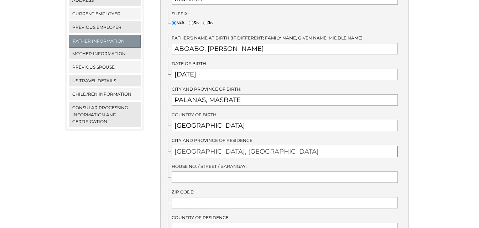
type input "[GEOGRAPHIC_DATA], [GEOGRAPHIC_DATA]"
type input "B27 L36 COURTYARDS GOLDEN HORIZON"
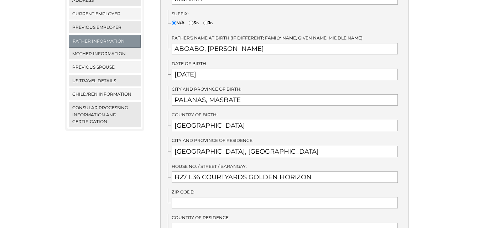
type input "4109"
type input "[GEOGRAPHIC_DATA]"
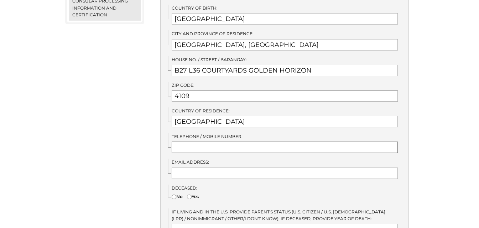
click at [202, 142] on input "text" at bounding box center [285, 147] width 226 height 11
type input "09099236775"
click at [220, 168] on input "text" at bounding box center [285, 173] width 226 height 11
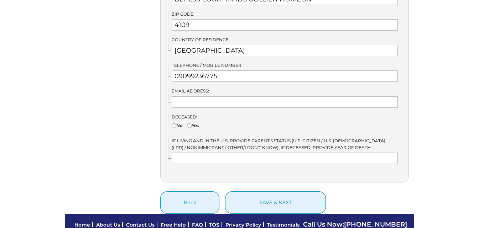
click at [175, 124] on input"] "No" at bounding box center [174, 126] width 5 height 5
radio input"] "true"
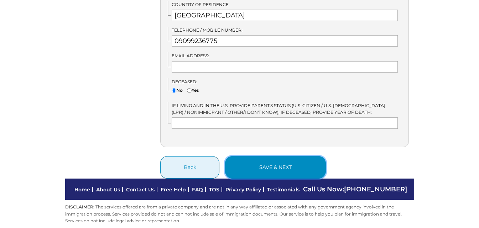
click at [257, 160] on button "save & next" at bounding box center [275, 167] width 101 height 22
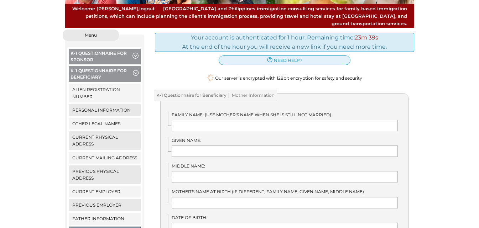
scroll to position [107, 0]
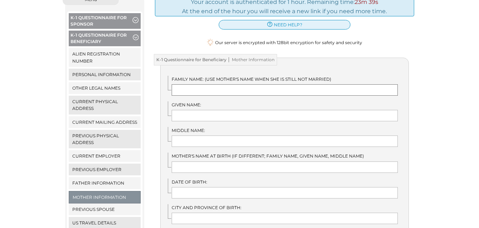
click at [207, 87] on input "text" at bounding box center [285, 89] width 226 height 11
click at [210, 84] on input "text" at bounding box center [285, 89] width 226 height 11
click at [327, 84] on input "text" at bounding box center [285, 89] width 226 height 11
type input "h"
type input "HAGNAYA"
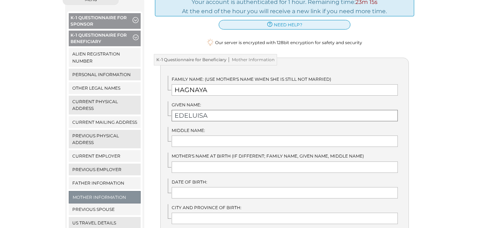
type input "EDELUISA"
type input "HAGNAYA"
click at [199, 110] on input "EDELUISA" at bounding box center [285, 115] width 226 height 11
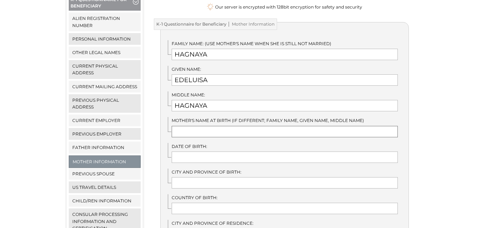
click at [206, 126] on input "text" at bounding box center [285, 131] width 226 height 11
drag, startPoint x: 216, startPoint y: 70, endPoint x: 166, endPoint y: 70, distance: 50.3
click at [226, 126] on input "text" at bounding box center [285, 131] width 226 height 11
paste input "EDELUISA"
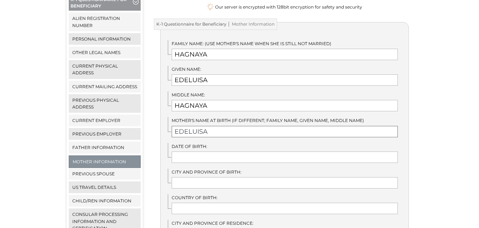
type input "EDELUISA"
drag, startPoint x: 211, startPoint y: 50, endPoint x: 164, endPoint y: 47, distance: 47.5
drag, startPoint x: 208, startPoint y: 98, endPoint x: 96, endPoint y: 84, distance: 113.1
click at [96, 84] on div "Menu Close menu K-1 Questionnaire for Sponsor Alien Registration Number Persona…" at bounding box center [240, 228] width 360 height 541
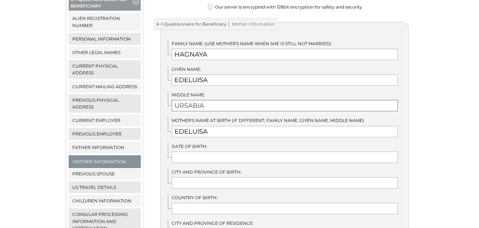
type input "URSABIA"
click at [219, 126] on input "EDELUISA" at bounding box center [285, 131] width 226 height 11
paste input "URSABIA"
type input "EDELUISA URSABIA HAGNAYA"
click at [232, 152] on input "text" at bounding box center [285, 157] width 226 height 11
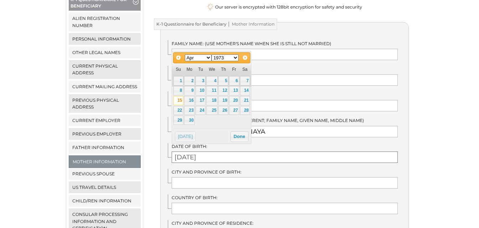
type input "04/15/1973"
click at [181, 102] on link "15" at bounding box center [179, 100] width 10 height 9
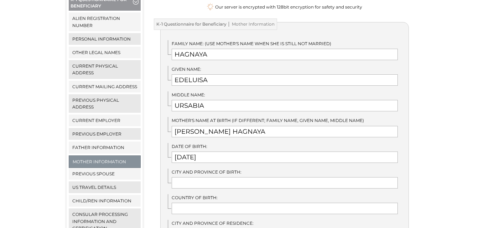
scroll to position [178, 0]
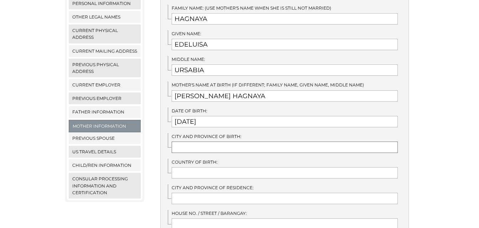
click at [209, 142] on input "text" at bounding box center [285, 147] width 226 height 11
click at [263, 142] on input "TRECE MARTIRES CITY CAVITE" at bounding box center [285, 147] width 226 height 11
type input "TRECE MARTIRES CITY"
paste input "CAVITE"
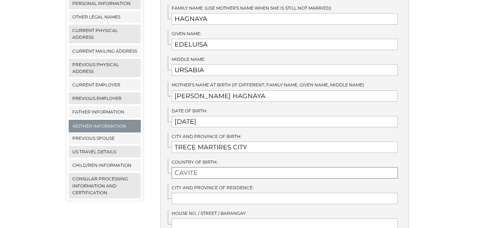
scroll to position [214, 0]
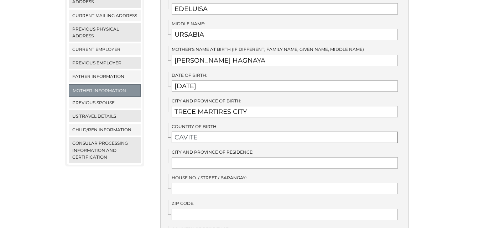
click at [187, 132] on input "CAVITE" at bounding box center [285, 137] width 226 height 11
type input "PHILIPPINES"
drag, startPoint x: 257, startPoint y: 103, endPoint x: 168, endPoint y: 102, distance: 88.8
click at [168, 102] on div "City and Province of Birth: TRECE MARTIRES CITY" at bounding box center [288, 108] width 241 height 20
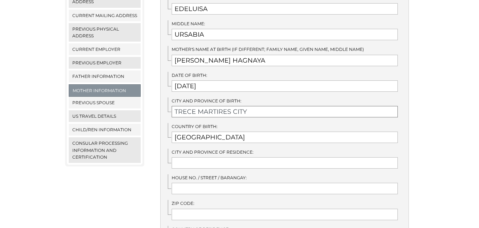
type input "T"
type input "PALANAS, MASBATE"
type input "TRECE MARTIRES CITY"
type input "B27 L36 COURTYARDS GOLDEN HORIZON"
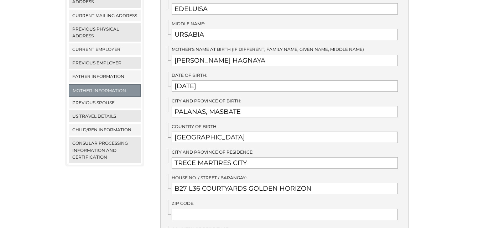
type input "4109"
type input "Philippines"
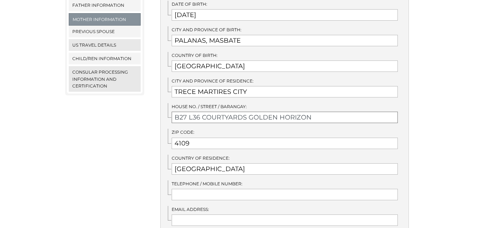
scroll to position [356, 0]
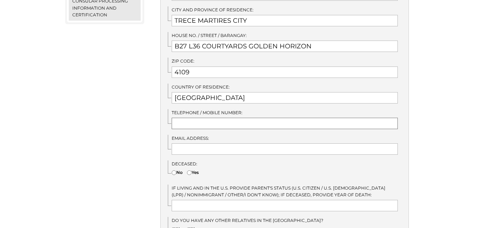
click at [218, 118] on input "text" at bounding box center [285, 123] width 226 height 11
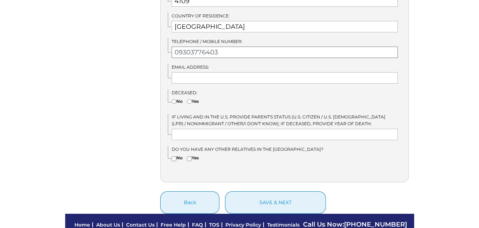
type input "09303776403"
click at [175, 99] on input"] "No" at bounding box center [174, 101] width 5 height 5
radio input"] "true"
click at [170, 151] on div "Do you have any other relatives in the United States? No Yes" at bounding box center [288, 155] width 241 height 18
click at [173, 157] on input"] "No" at bounding box center [174, 159] width 5 height 5
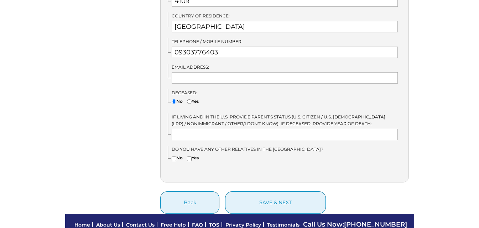
checkbox input"] "true"
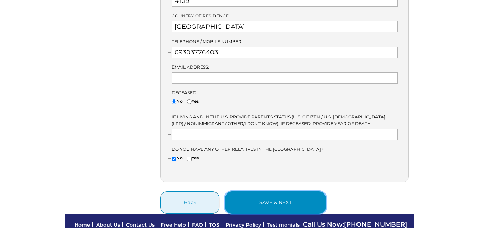
click at [258, 194] on button "save & next" at bounding box center [275, 203] width 101 height 22
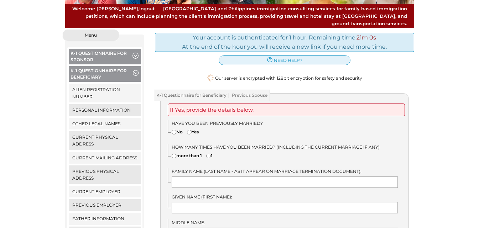
scroll to position [107, 0]
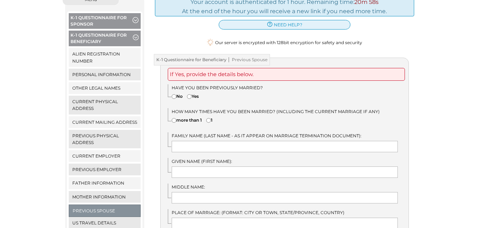
click at [173, 94] on input"] "No" at bounding box center [174, 96] width 5 height 5
radio input"] "true"
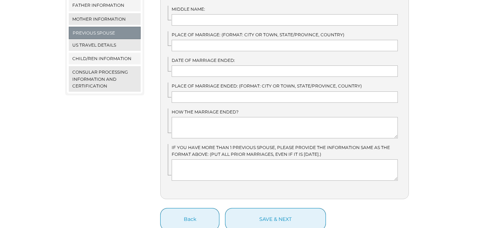
scroll to position [337, 0]
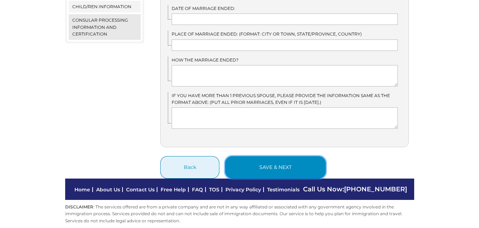
click at [263, 159] on button "save & next" at bounding box center [275, 167] width 101 height 22
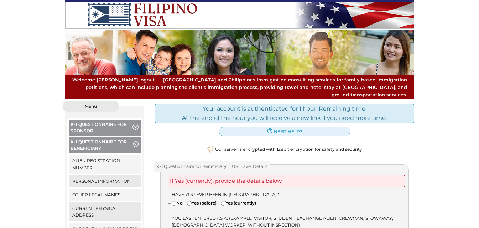
scroll to position [107, 0]
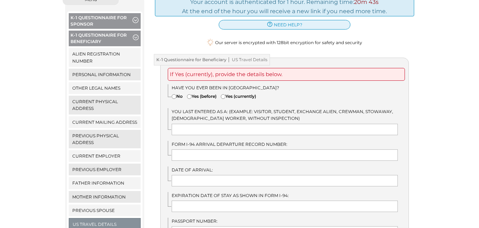
click at [175, 94] on input"] "No" at bounding box center [174, 96] width 5 height 5
radio input"] "true"
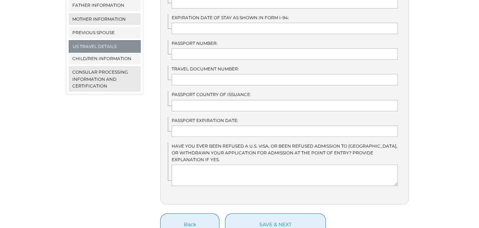
scroll to position [214, 0]
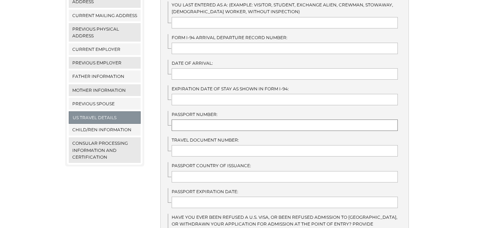
click at [220, 120] on input "text" at bounding box center [285, 125] width 226 height 11
type input "P4024751C"
click at [226, 145] on input "text" at bounding box center [285, 150] width 226 height 11
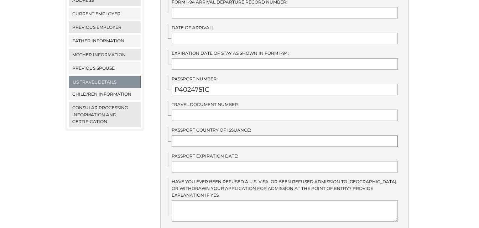
click at [214, 137] on input "text" at bounding box center [285, 141] width 226 height 11
type input "[GEOGRAPHIC_DATA]"
click at [219, 161] on input "text" at bounding box center [285, 166] width 226 height 11
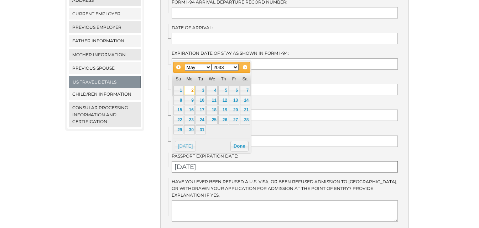
type input "[DATE]"
click at [296, 153] on label "Passport Expiration Date:" at bounding box center [285, 156] width 226 height 7
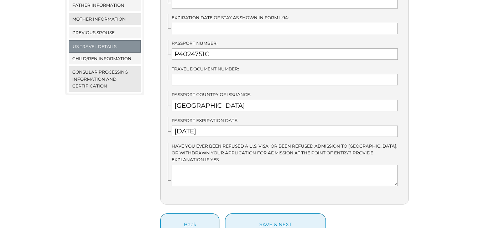
scroll to position [321, 0]
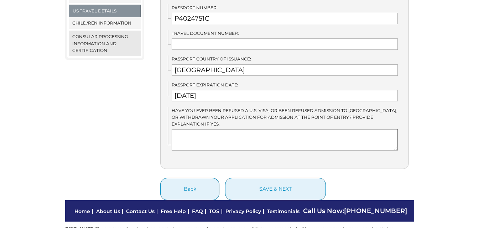
click at [207, 133] on textarea at bounding box center [285, 139] width 226 height 21
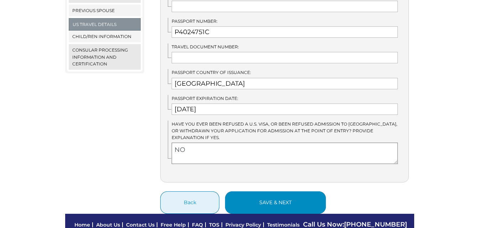
scroll to position [343, 0]
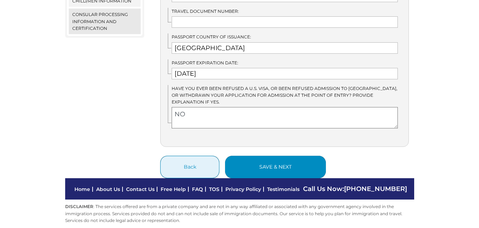
type textarea "NO"
click at [299, 157] on button "save & next" at bounding box center [275, 167] width 101 height 22
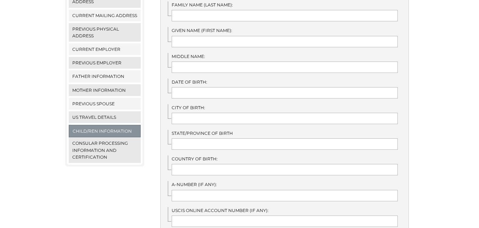
scroll to position [143, 0]
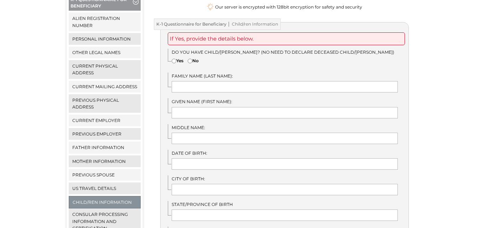
click at [192, 59] on input"] "No" at bounding box center [190, 61] width 5 height 5
radio input"] "true"
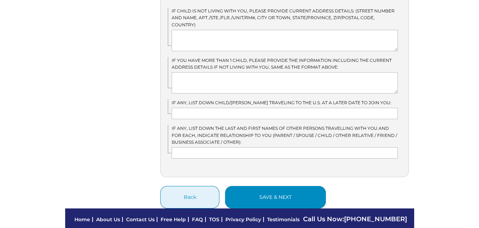
scroll to position [487, 0]
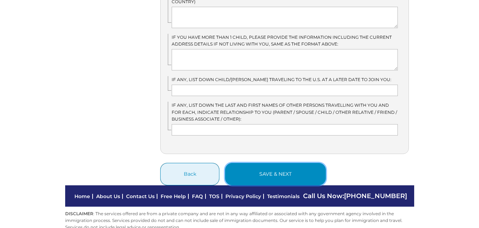
click at [246, 163] on button "save & next" at bounding box center [275, 174] width 101 height 22
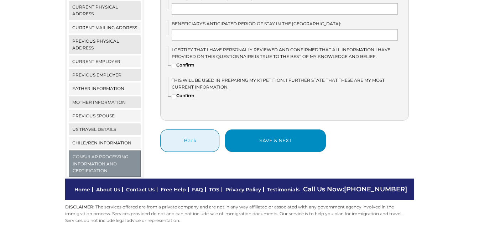
scroll to position [130, 0]
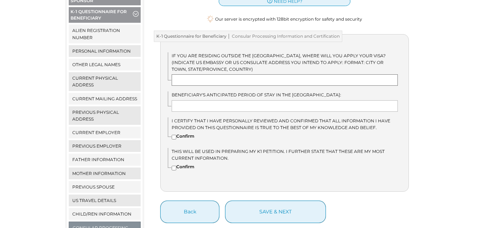
click at [198, 74] on input "text" at bounding box center [285, 79] width 226 height 11
click at [215, 101] on input "text" at bounding box center [285, 106] width 226 height 11
click at [175, 135] on input"] "Confirm" at bounding box center [174, 137] width 5 height 5
checkbox input"] "true"
click at [174, 166] on input"] "Confirm" at bounding box center [174, 168] width 5 height 5
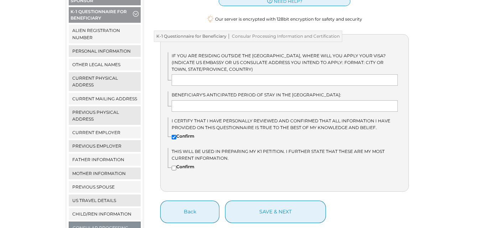
checkbox input"] "true"
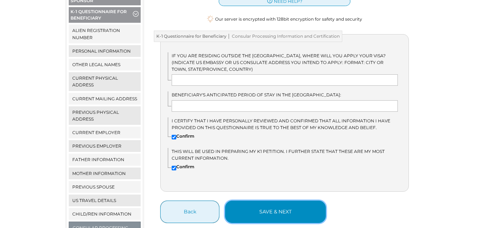
click at [263, 207] on button "save & next" at bounding box center [275, 212] width 101 height 22
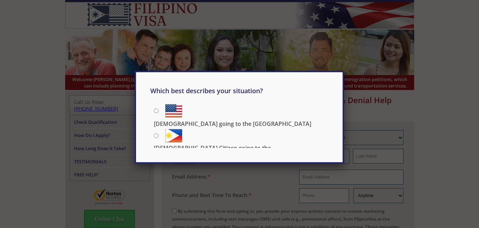
click at [155, 112] on input "[DEMOGRAPHIC_DATA] going to the [GEOGRAPHIC_DATA]" at bounding box center [156, 111] width 5 height 5
radio input "true"
